Goal: Find specific page/section: Find specific page/section

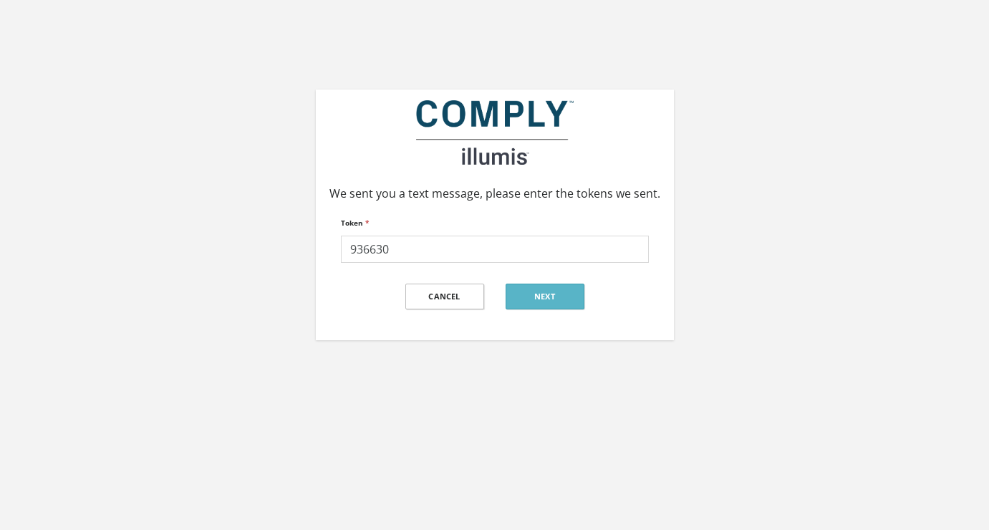
type input "936630"
click input "submit" at bounding box center [0, 0] width 0 height 0
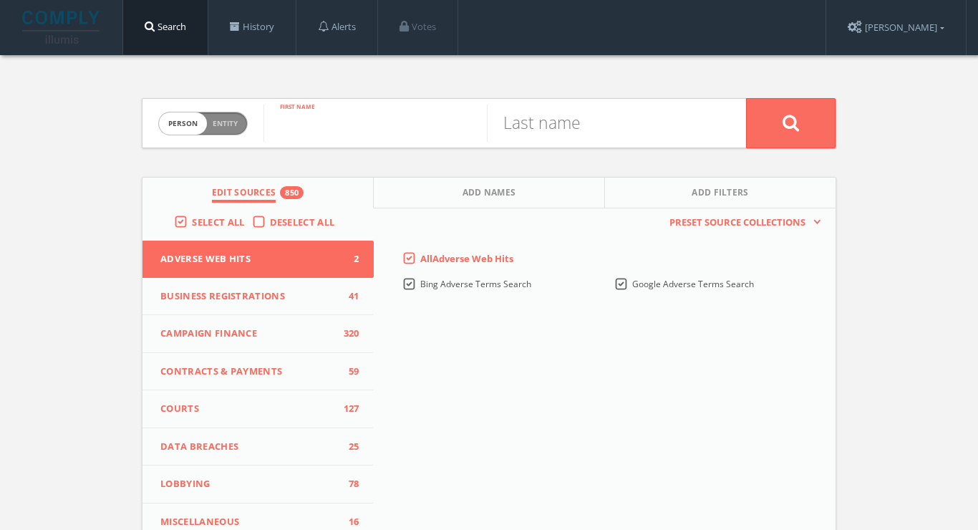
click at [403, 119] on input "text" at bounding box center [375, 123] width 223 height 37
type input "[PERSON_NAME]"
click at [791, 122] on button at bounding box center [791, 123] width 90 height 50
